Goal: Navigation & Orientation: Find specific page/section

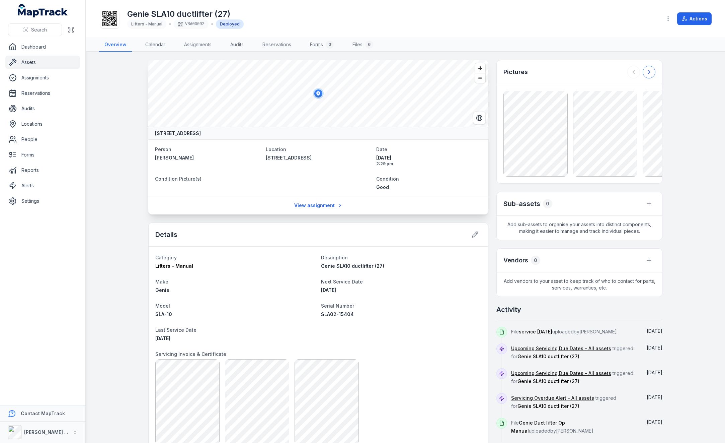
click at [293, 67] on button at bounding box center [649, 72] width 13 height 13
click at [293, 69] on icon at bounding box center [649, 72] width 7 height 7
click at [293, 73] on h3 "Pictures" at bounding box center [516, 71] width 24 height 9
click at [293, 42] on link "Files 6" at bounding box center [362, 45] width 31 height 14
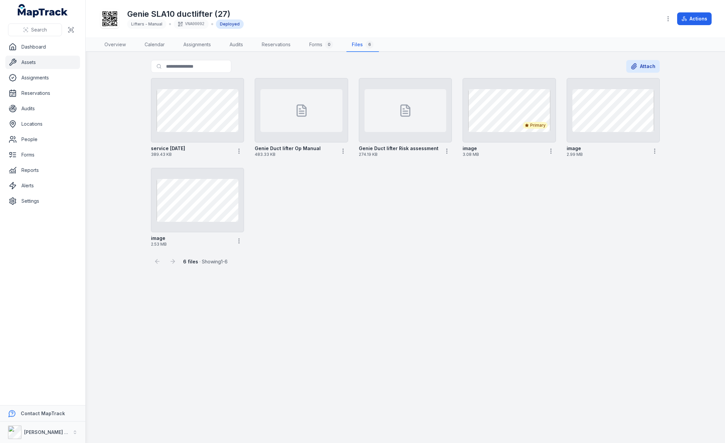
click at [34, 60] on link "Assets" at bounding box center [42, 62] width 75 height 13
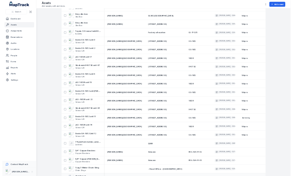
scroll to position [1774, 0]
